Goal: Information Seeking & Learning: Learn about a topic

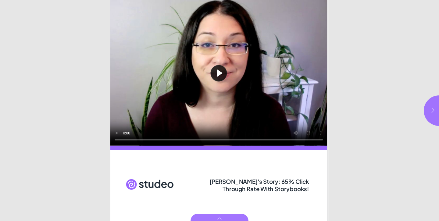
click at [432, 111] on button "button" at bounding box center [438, 110] width 30 height 30
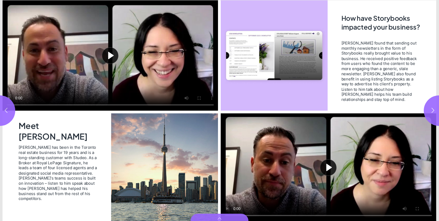
click at [327, 164] on button "Play video" at bounding box center [327, 167] width 215 height 108
click at [429, 117] on button "button" at bounding box center [438, 110] width 30 height 30
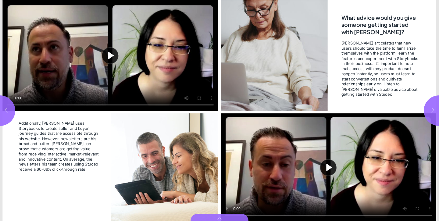
click at [429, 110] on icon "button" at bounding box center [432, 110] width 6 height 6
type input "*"
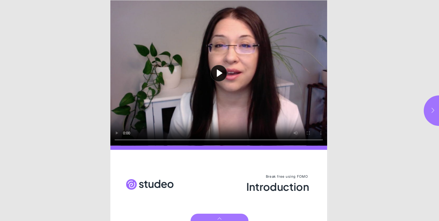
click at [431, 108] on icon "button" at bounding box center [432, 110] width 3 height 5
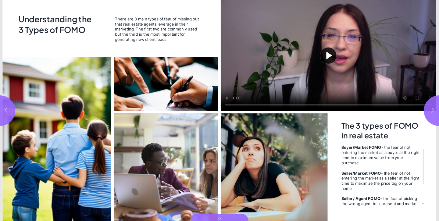
click at [326, 55] on button "Play video" at bounding box center [327, 55] width 215 height 110
click at [431, 108] on icon "button" at bounding box center [432, 110] width 6 height 6
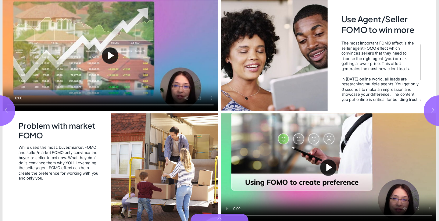
click at [111, 56] on button "Play video" at bounding box center [109, 55] width 215 height 110
click at [431, 111] on icon "button" at bounding box center [432, 110] width 6 height 6
type input "*"
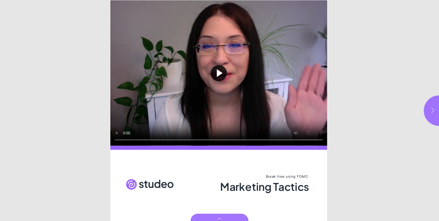
click at [431, 111] on icon "button" at bounding box center [432, 110] width 6 height 6
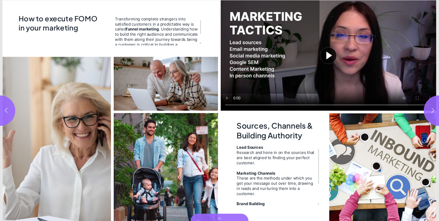
click at [329, 53] on button "Play video" at bounding box center [327, 55] width 215 height 110
click at [434, 110] on icon "button" at bounding box center [432, 110] width 6 height 6
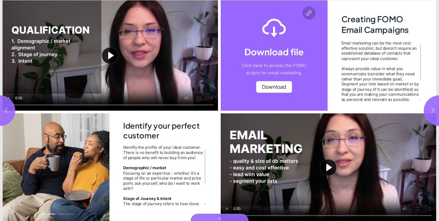
click at [110, 54] on button "Play video" at bounding box center [109, 55] width 215 height 110
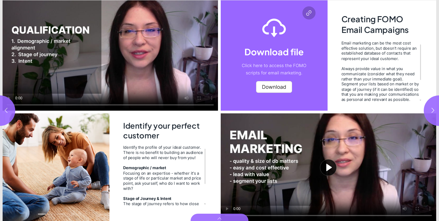
click at [329, 166] on button "Play video" at bounding box center [327, 167] width 215 height 108
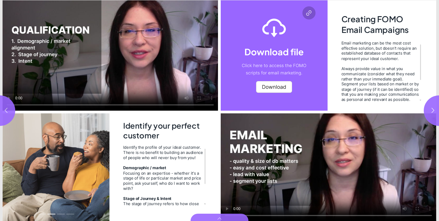
click at [100, 48] on video "Video" at bounding box center [109, 55] width 215 height 110
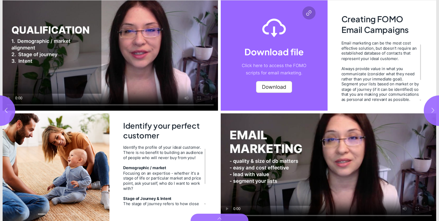
click at [433, 108] on icon "button" at bounding box center [432, 110] width 6 height 6
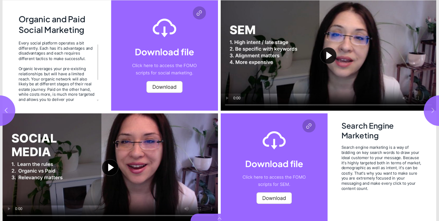
click at [431, 111] on icon "button" at bounding box center [432, 110] width 6 height 6
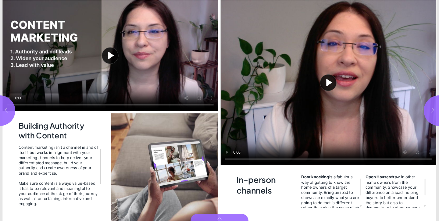
click at [431, 110] on icon "button" at bounding box center [432, 110] width 6 height 6
type input "**"
